Goal: Download file/media

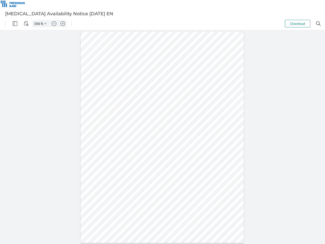
click at [15, 24] on img "Panel" at bounding box center [15, 23] width 5 height 5
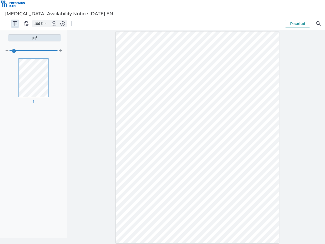
click at [26, 24] on img "View Controls" at bounding box center [26, 23] width 5 height 5
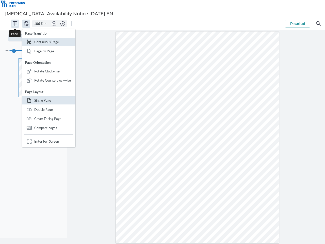
click at [38, 24] on input "106" at bounding box center [37, 23] width 8 height 5
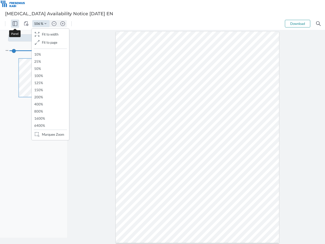
click at [45, 24] on img "Zoom Controls" at bounding box center [45, 24] width 2 height 2
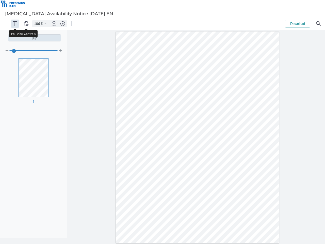
click at [54, 24] on img "Zoom out" at bounding box center [54, 23] width 5 height 5
click at [63, 24] on img "Zoom in" at bounding box center [62, 23] width 5 height 5
type input "106"
click at [298, 24] on button "Download" at bounding box center [297, 24] width 25 height 8
click at [319, 24] on img "Search" at bounding box center [318, 23] width 5 height 5
